Goal: Transaction & Acquisition: Purchase product/service

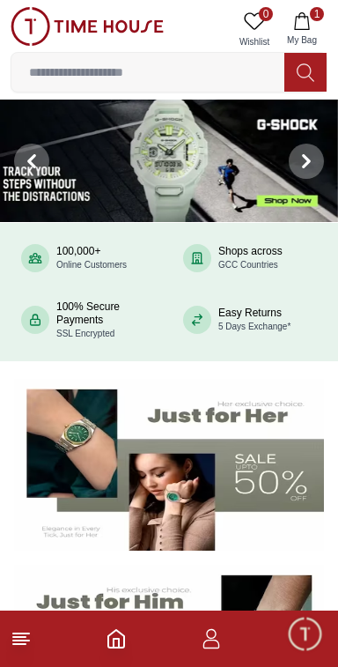
click at [310, 28] on button "1 My Bag" at bounding box center [301, 29] width 51 height 45
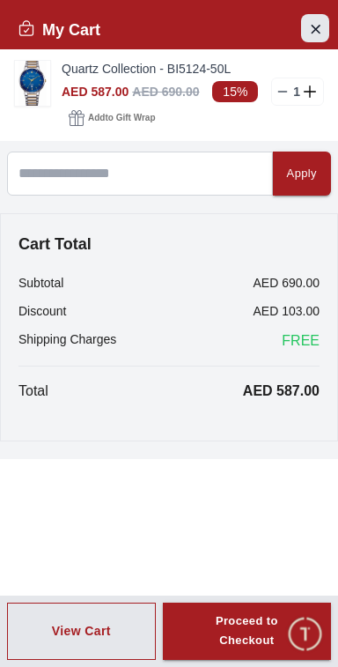
click at [306, 41] on button "Close Account" at bounding box center [315, 28] width 28 height 28
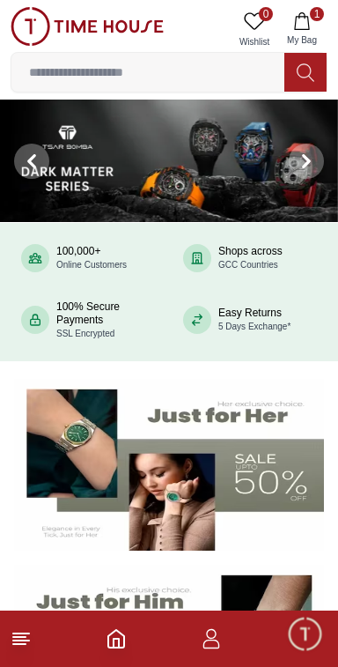
click at [28, 642] on icon at bounding box center [21, 638] width 21 height 21
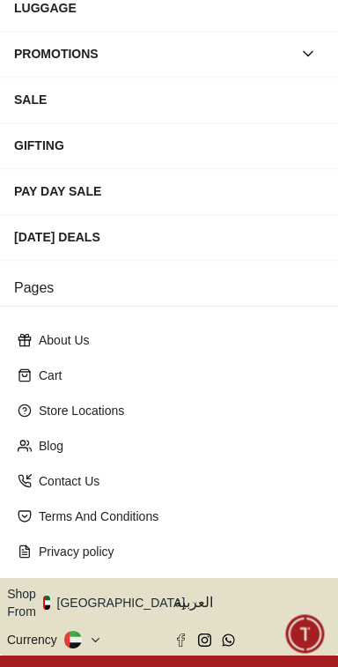
scroll to position [363, 0]
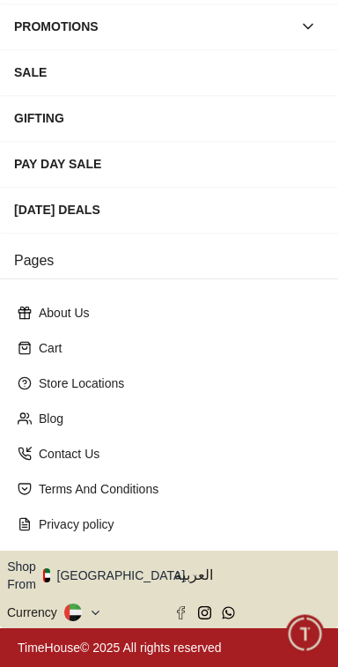
click at [119, 582] on button "Shop From UAE" at bounding box center [102, 574] width 191 height 35
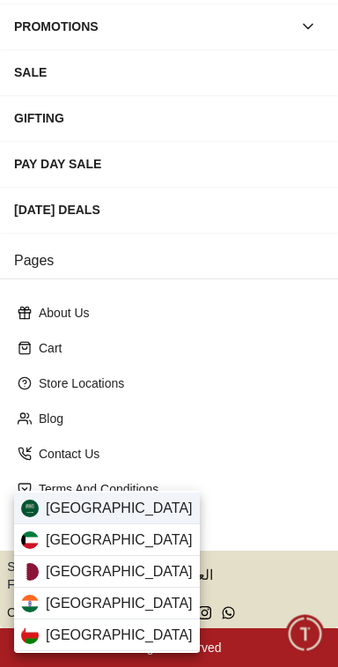
click at [142, 511] on div "Saudi Arabia" at bounding box center [107, 508] width 186 height 32
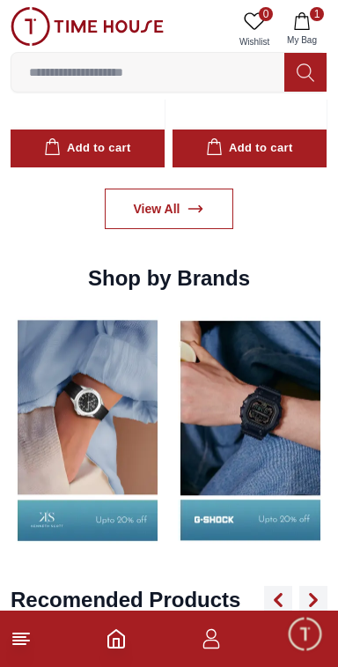
scroll to position [1593, 0]
